Goal: Information Seeking & Learning: Learn about a topic

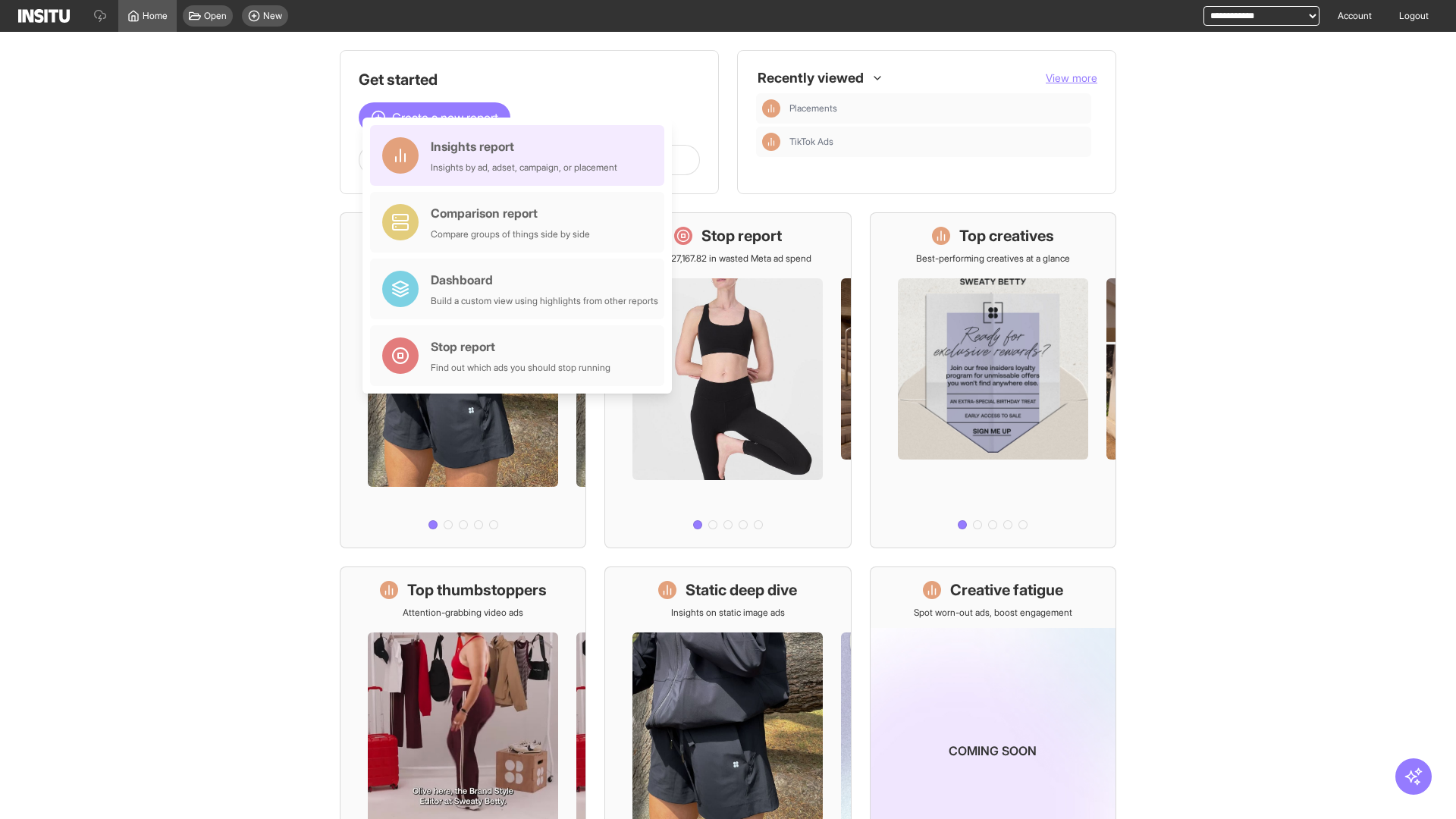
click at [521, 155] on div "Insights report Insights by ad, adset, campaign, or placement" at bounding box center [524, 155] width 187 height 36
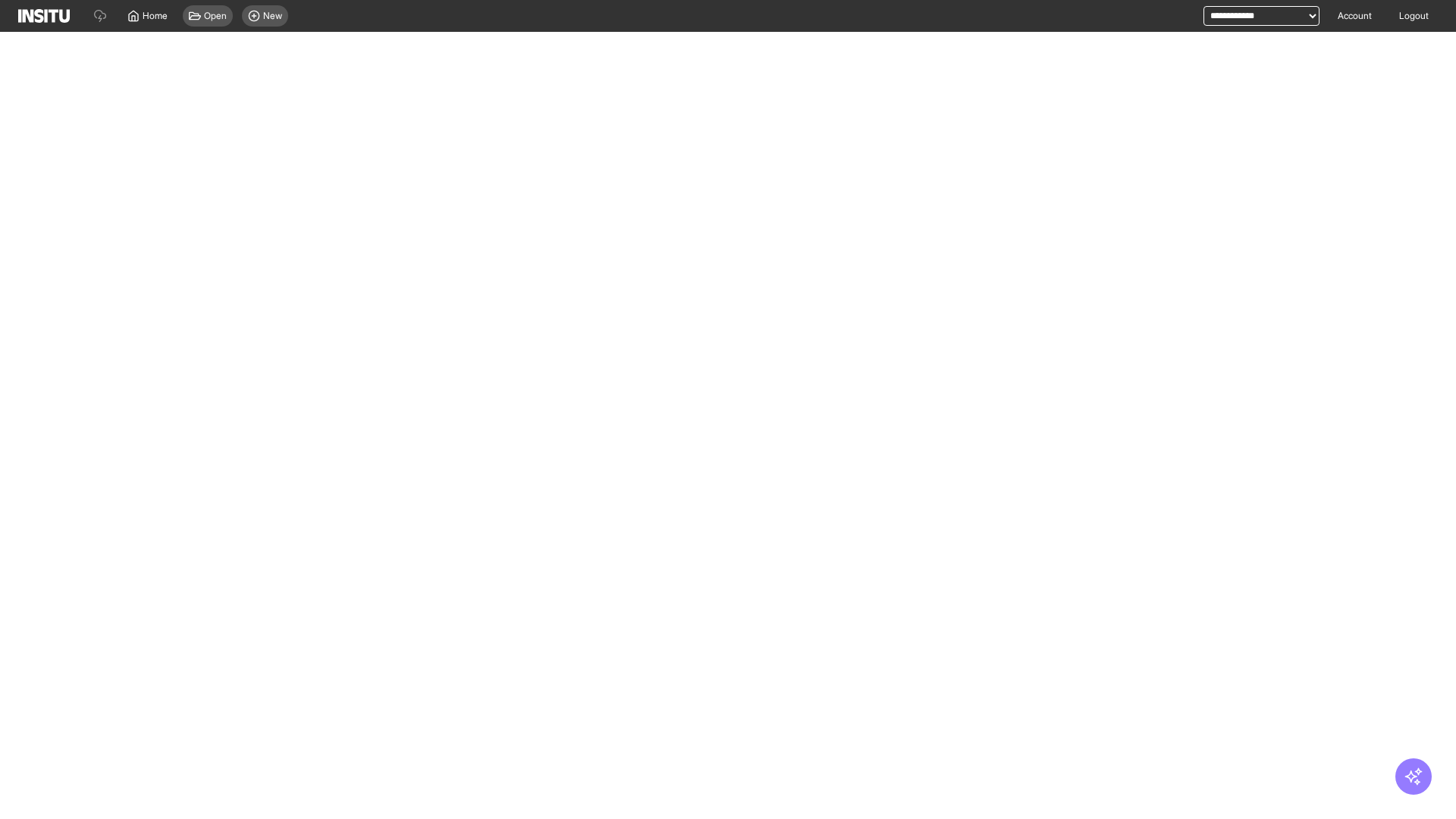
select select "**"
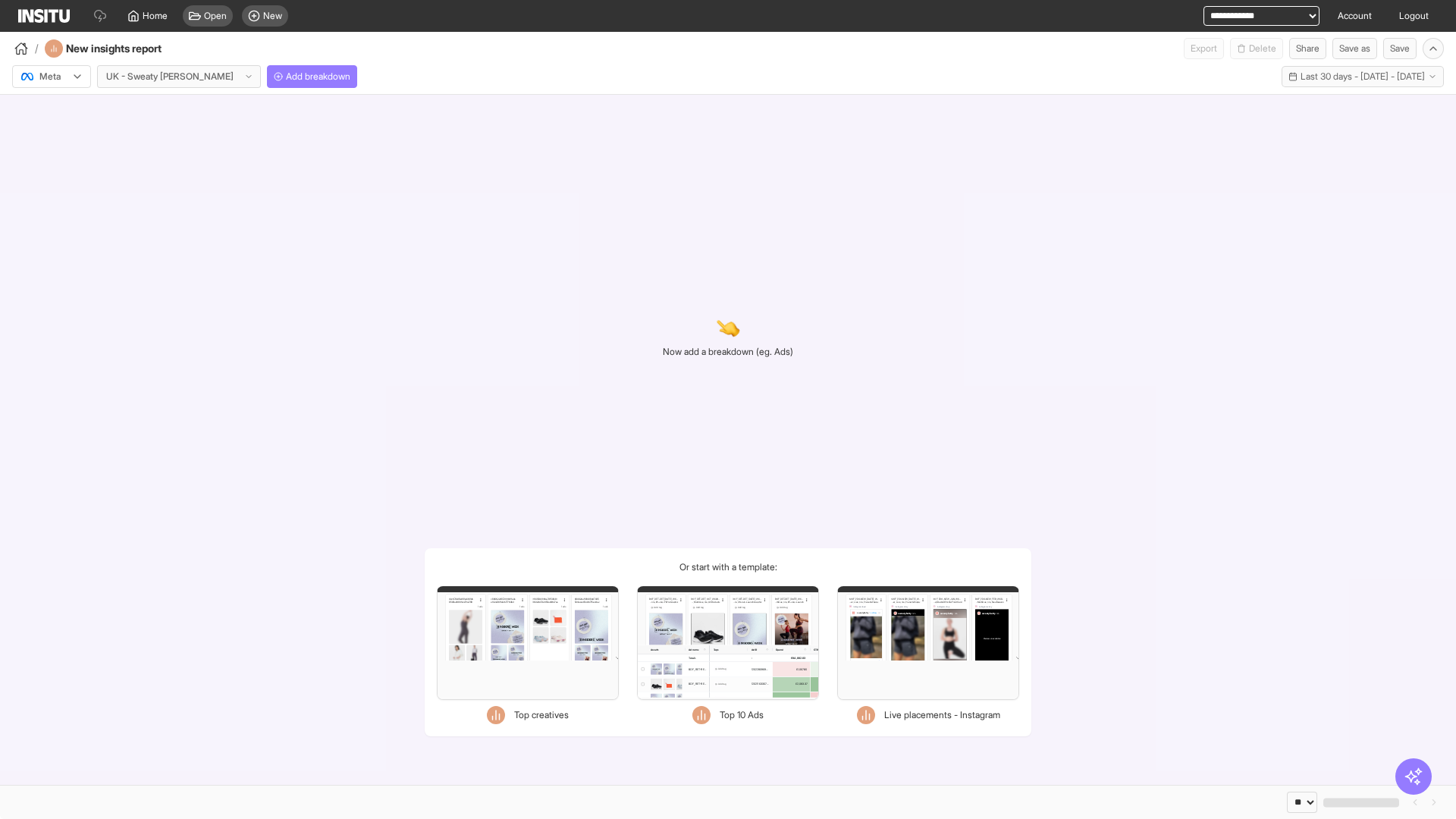
click at [52, 76] on div at bounding box center [41, 76] width 42 height 15
click at [51, 109] on span "Meta" at bounding box center [50, 109] width 20 height 14
click at [286, 76] on span "Add breakdown" at bounding box center [318, 76] width 65 height 12
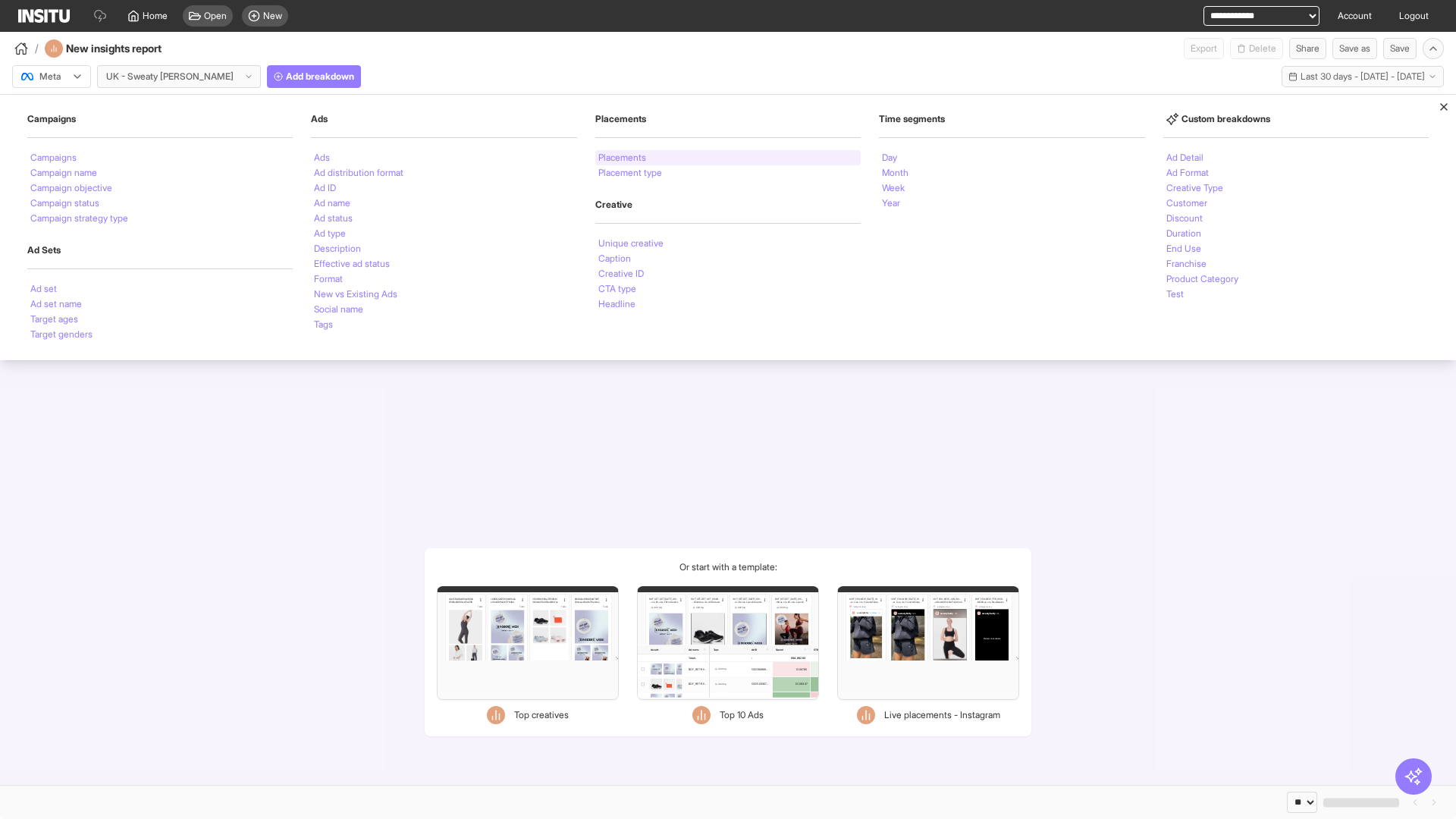
click at [622, 158] on li "Placements" at bounding box center [622, 157] width 48 height 9
